Goal: Navigation & Orientation: Find specific page/section

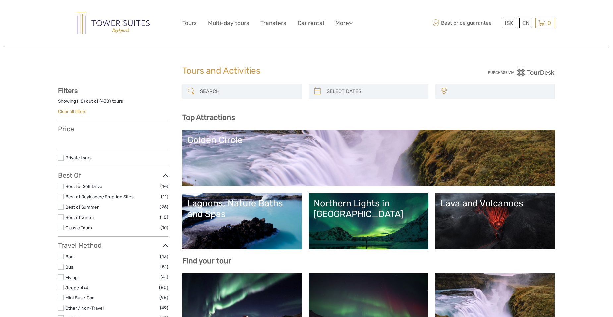
select select
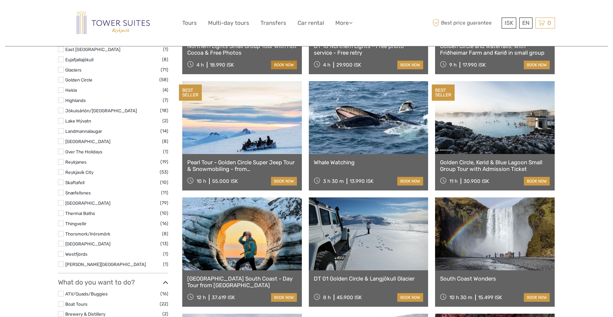
select select
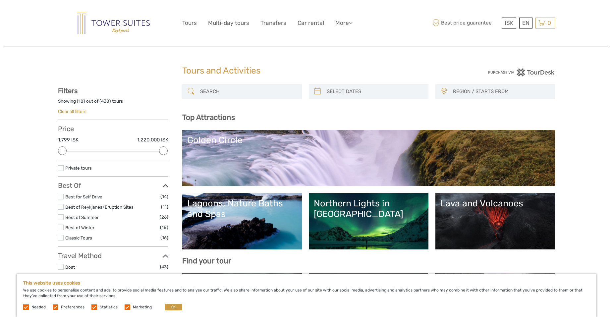
click at [130, 26] on img at bounding box center [113, 23] width 73 height 22
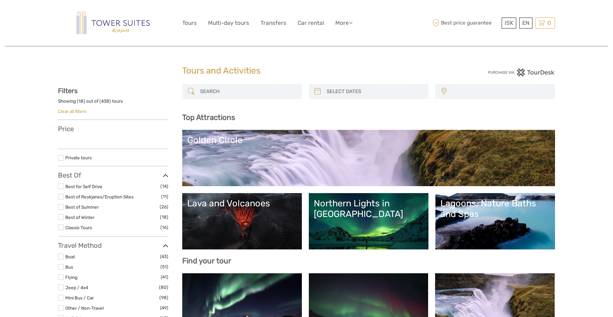
select select
